Goal: Book appointment/travel/reservation

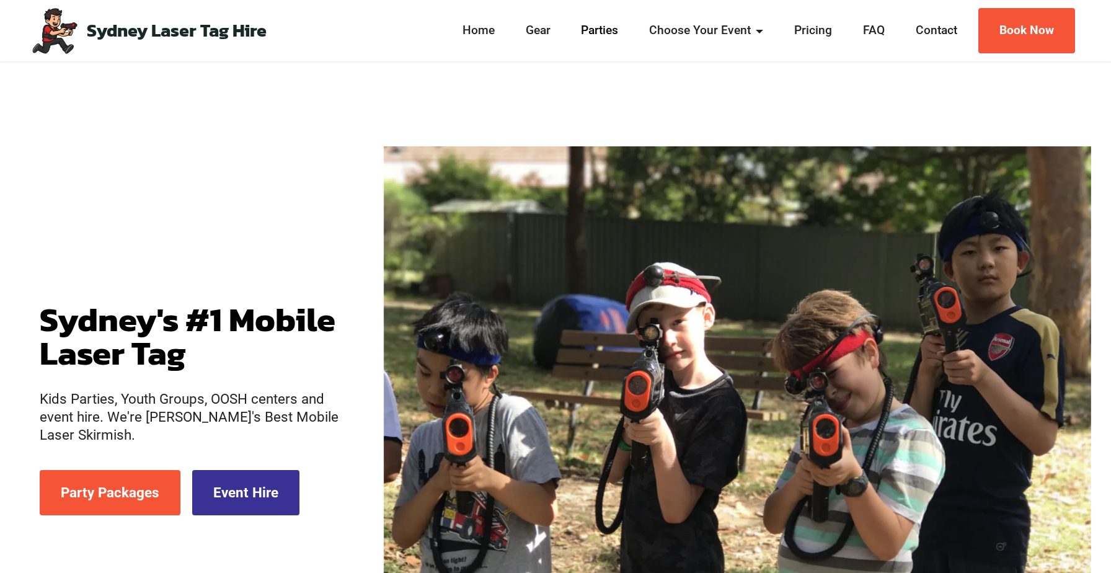
click at [598, 33] on link "Parties" at bounding box center [600, 31] width 45 height 18
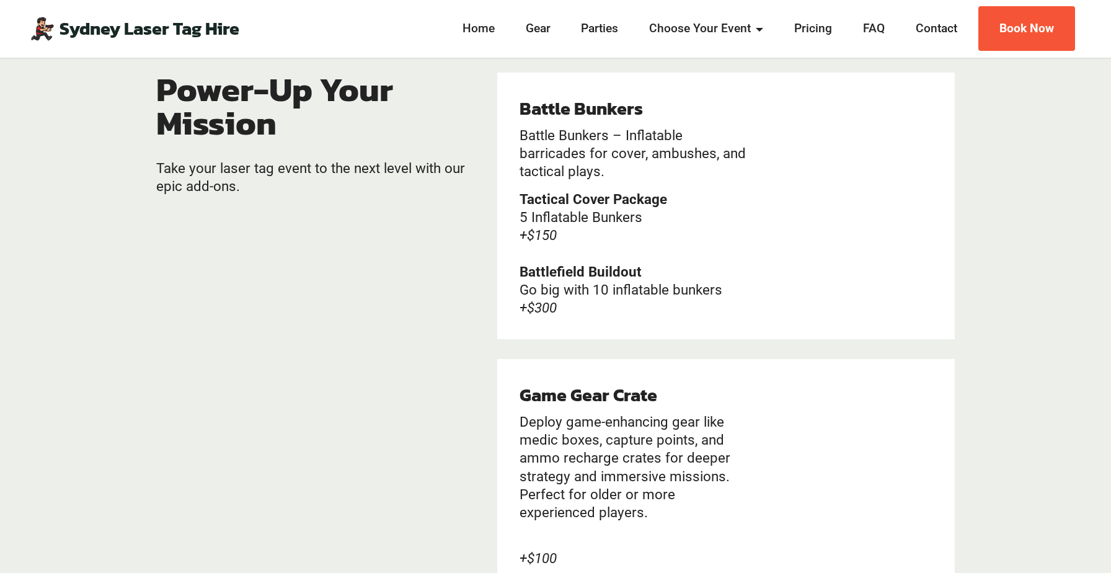
scroll to position [2416, 0]
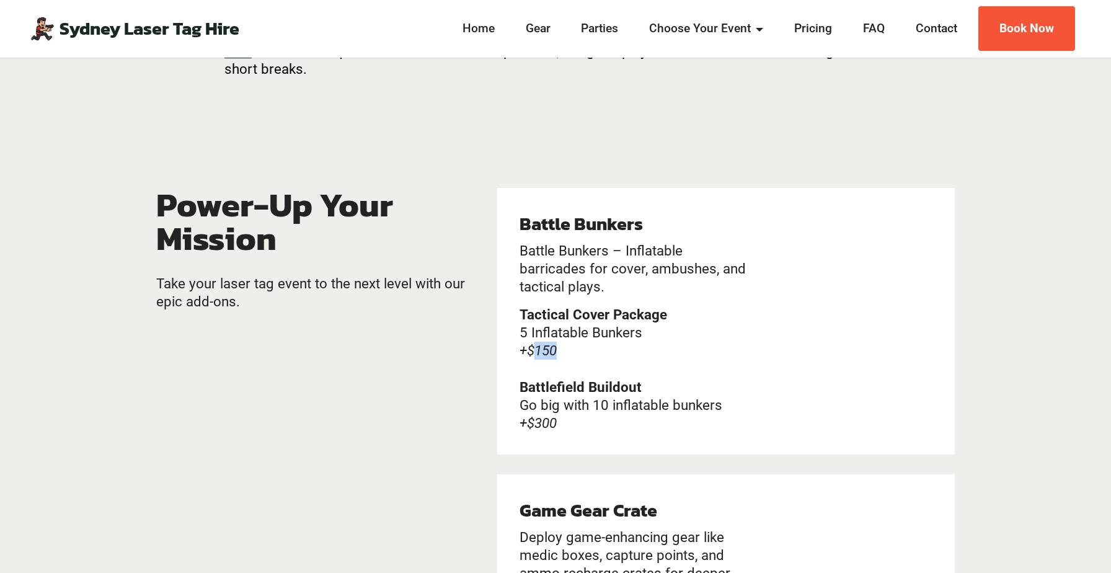
drag, startPoint x: 532, startPoint y: 347, endPoint x: 572, endPoint y: 347, distance: 39.1
click at [572, 347] on p "Tactical Cover Package 5 Inflatable Bunkers +$150 Battlefield Buildout Go big w…" at bounding box center [635, 369] width 232 height 126
click at [542, 422] on em "+$300" at bounding box center [537, 423] width 37 height 16
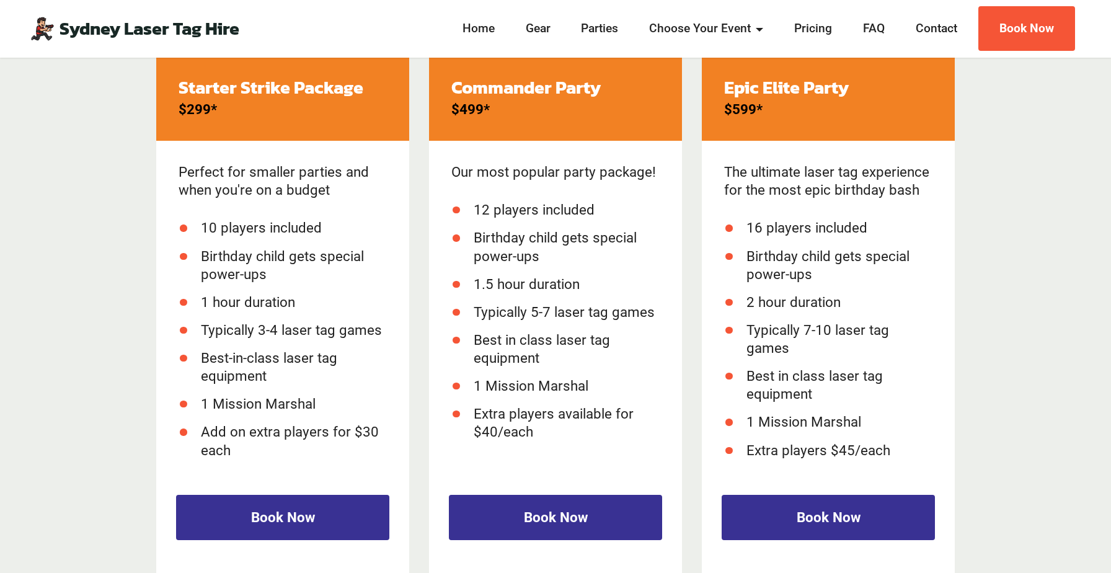
scroll to position [1806, 0]
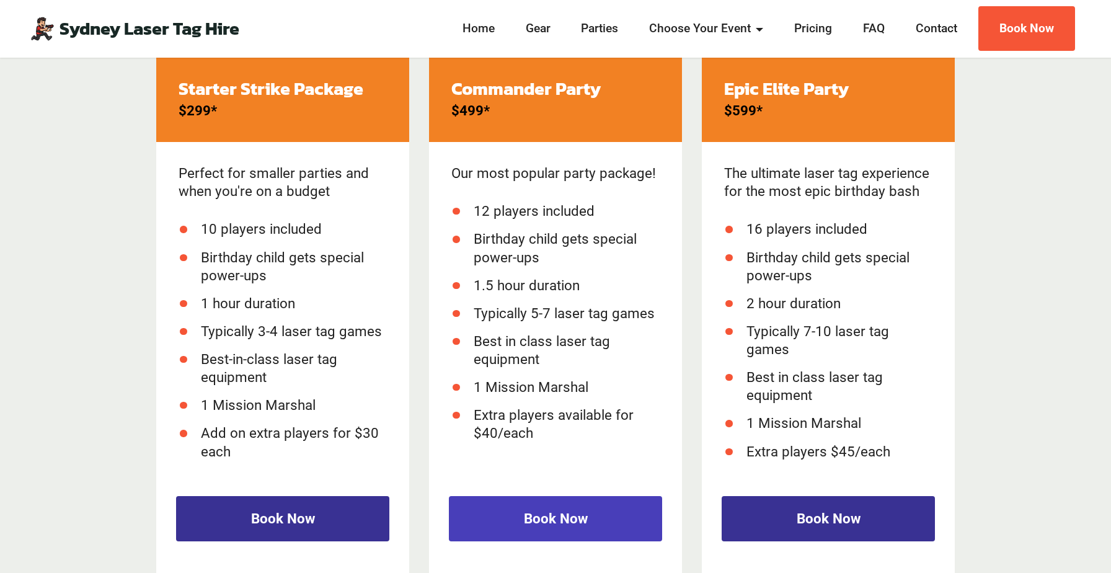
click at [560, 519] on link "Book Now" at bounding box center [555, 518] width 213 height 45
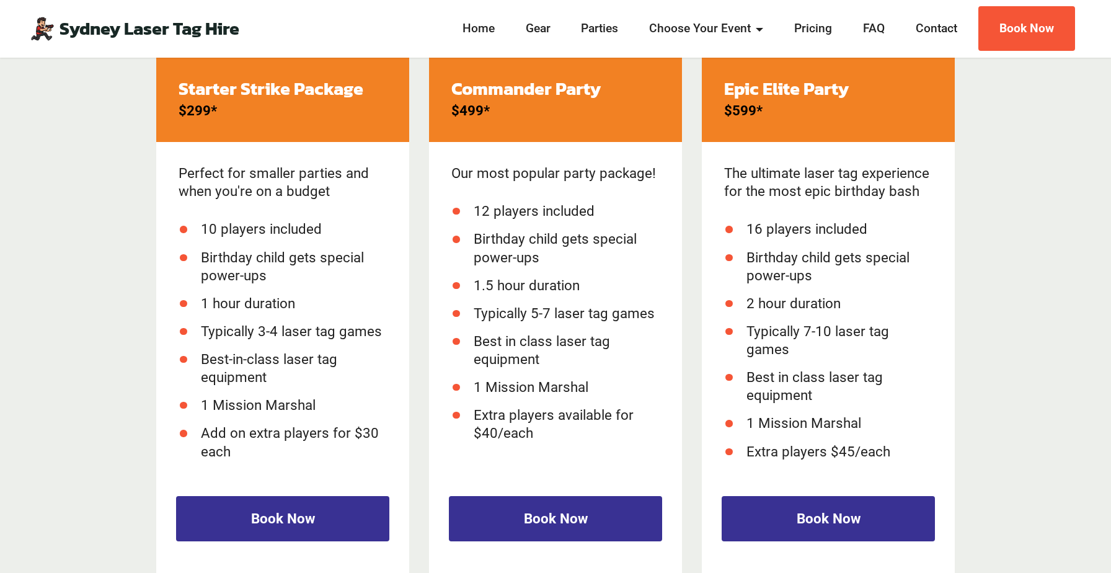
click at [489, 435] on li "Extra players available for $40/each" at bounding box center [567, 424] width 186 height 36
